Goal: Check status

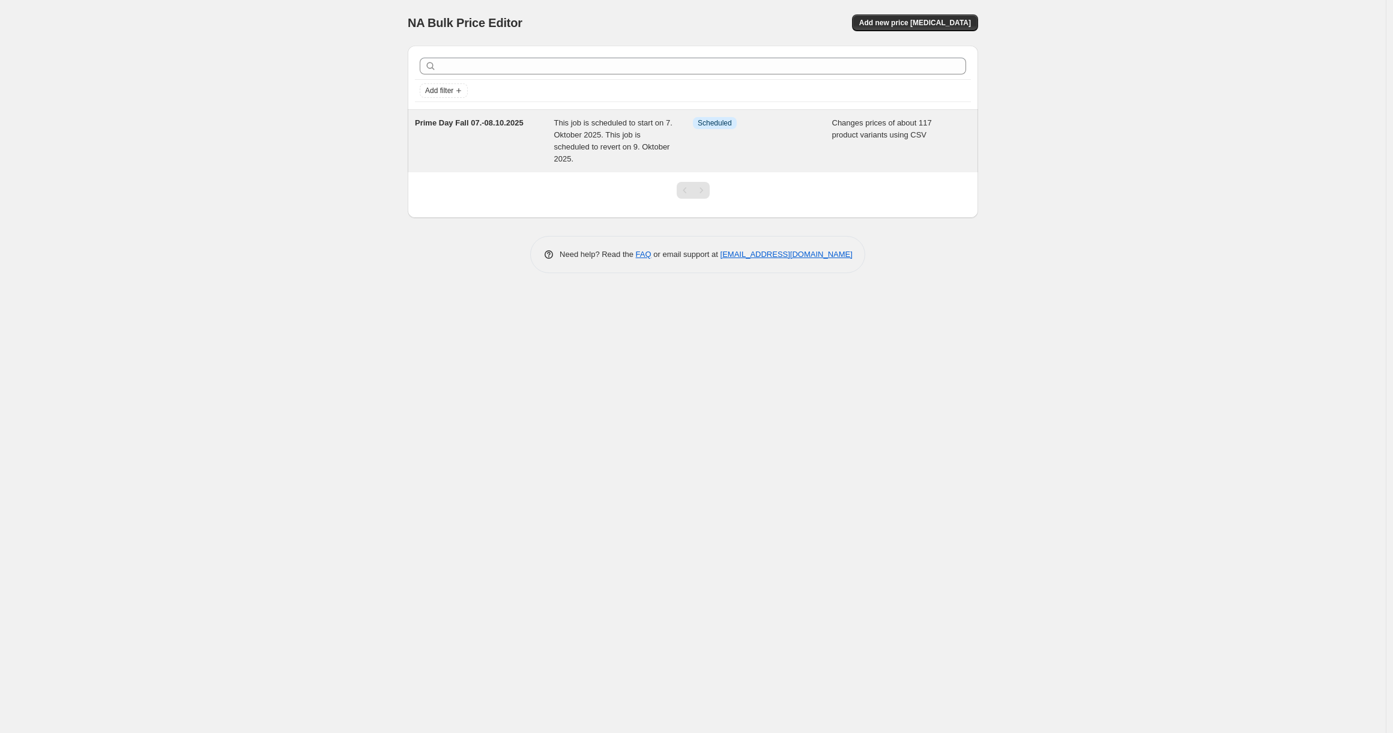
click at [519, 137] on div "Prime Day Fall 07.-08.10.2025" at bounding box center [484, 141] width 139 height 48
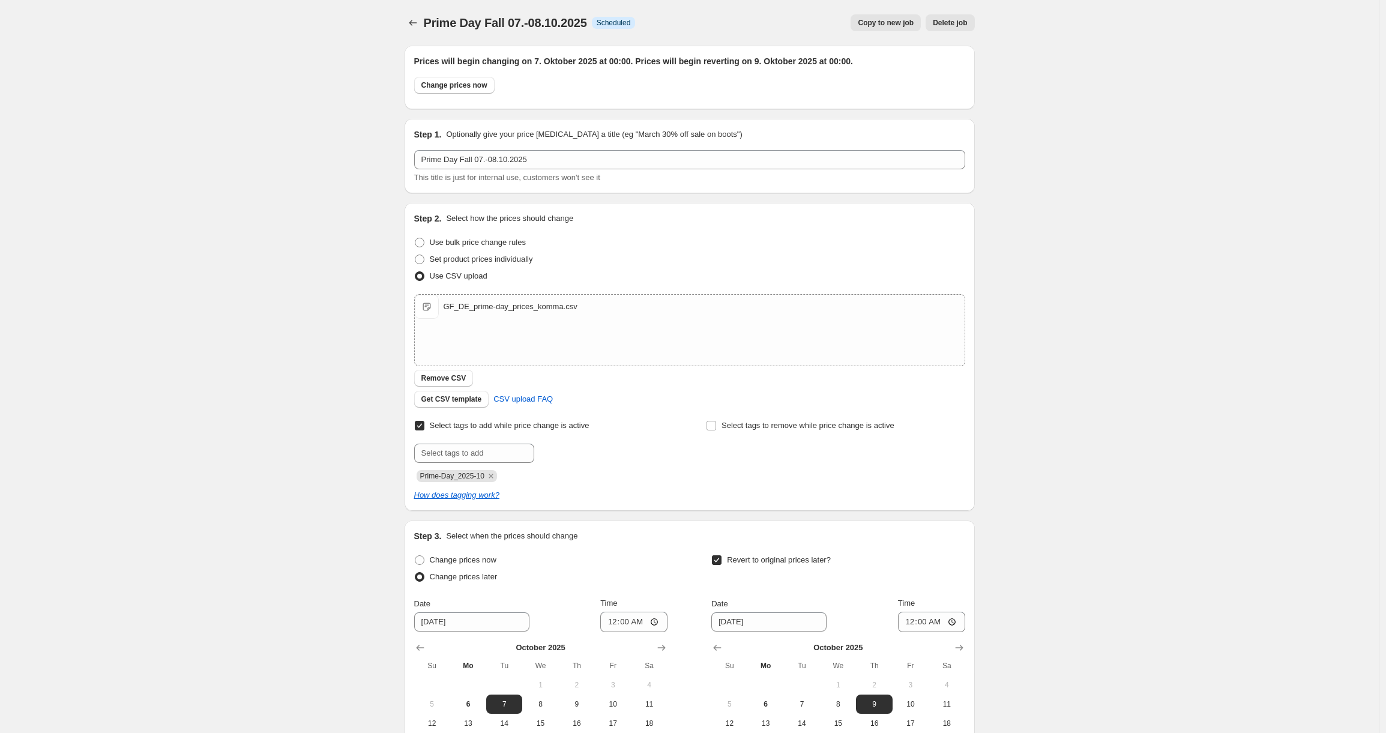
click at [485, 477] on span "Prime-Day_2025-10" at bounding box center [452, 476] width 64 height 8
copy span "Prime-Day_2025-10"
click at [258, 219] on div "Prime Day Fall 07.-08.10.2025. This page is ready Prime Day Fall 07.-08.10.2025…" at bounding box center [689, 451] width 1379 height 902
